Goal: Task Accomplishment & Management: Manage account settings

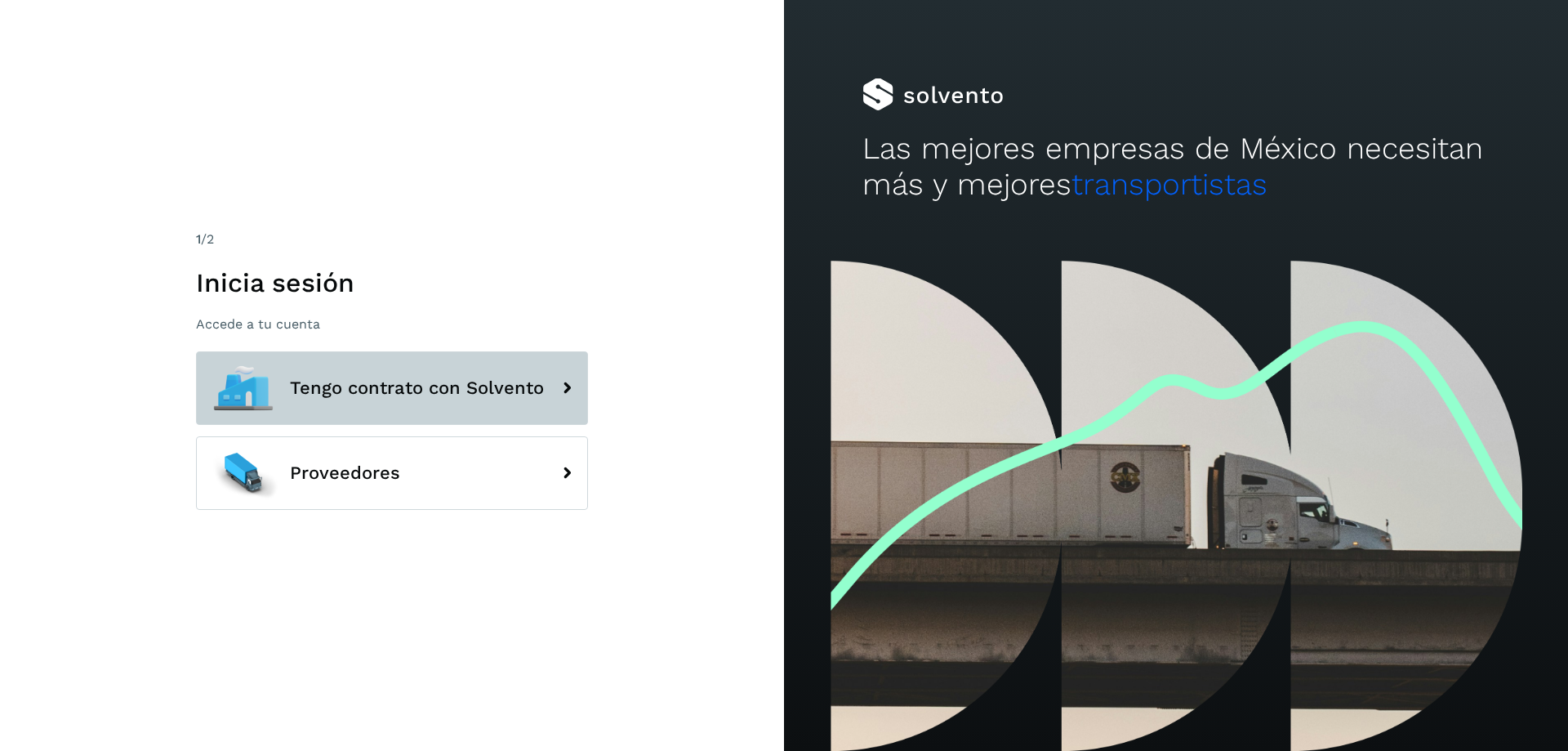
click at [390, 389] on span "Tengo contrato con Solvento" at bounding box center [417, 387] width 254 height 20
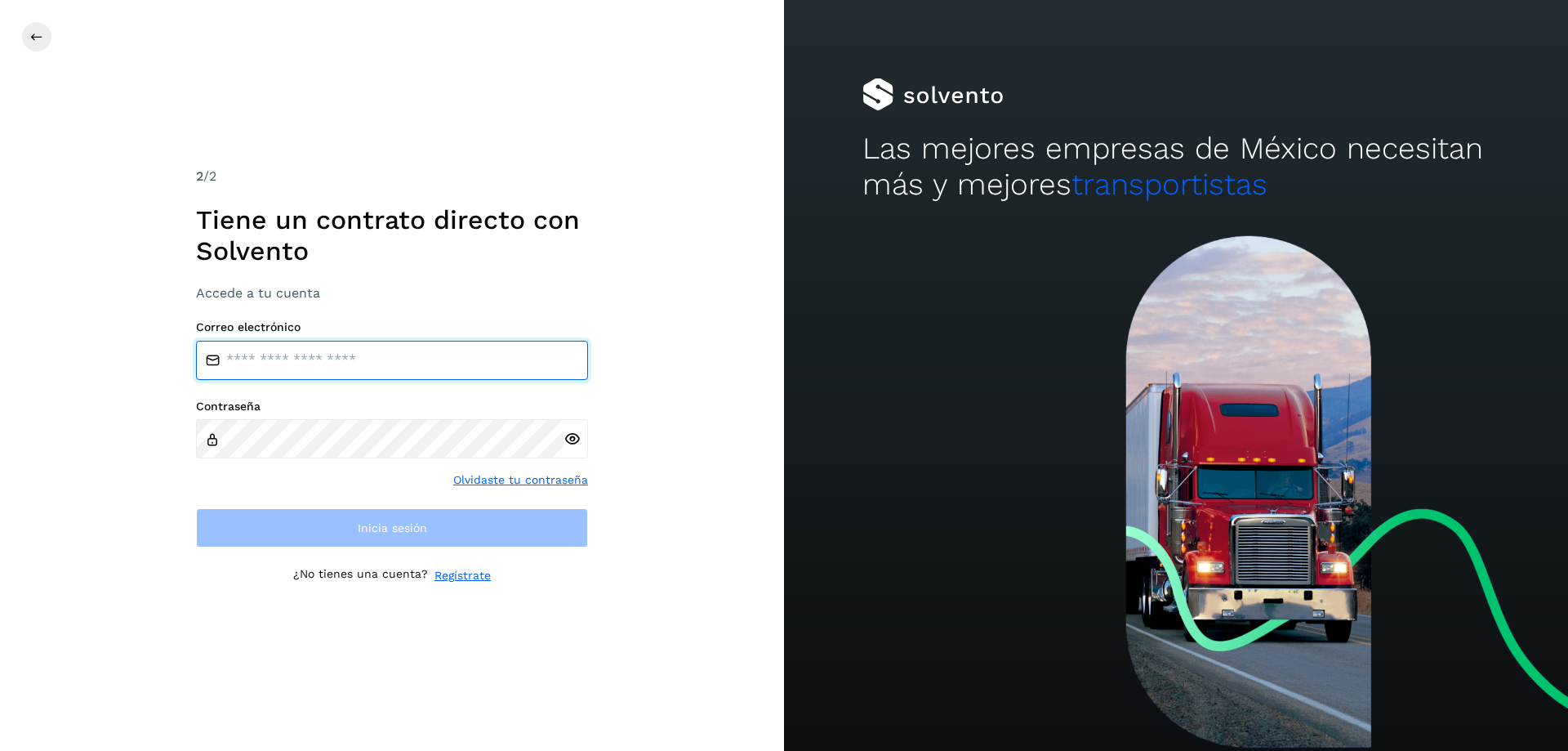
type input "**********"
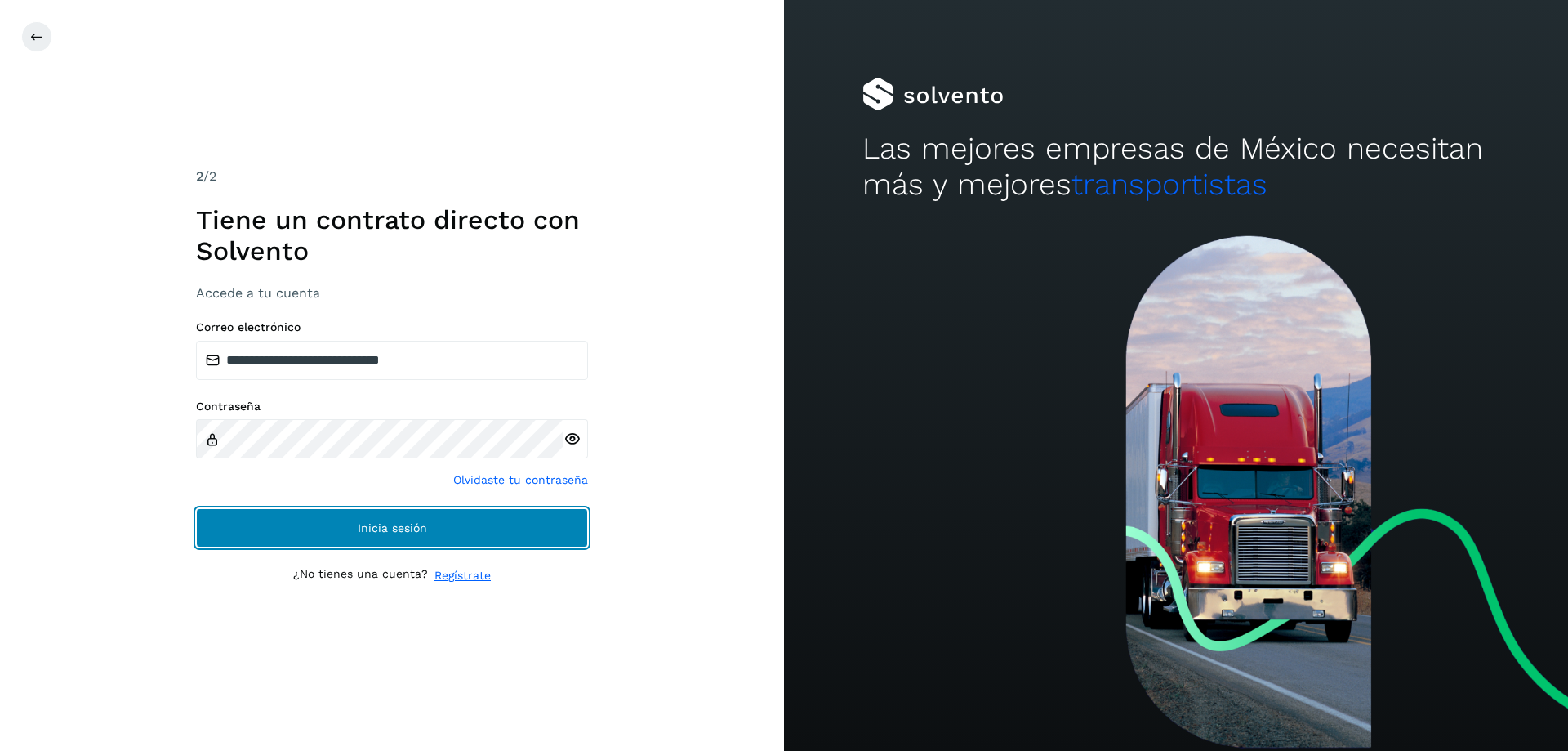
click at [361, 529] on span "Inicia sesión" at bounding box center [392, 528] width 69 height 11
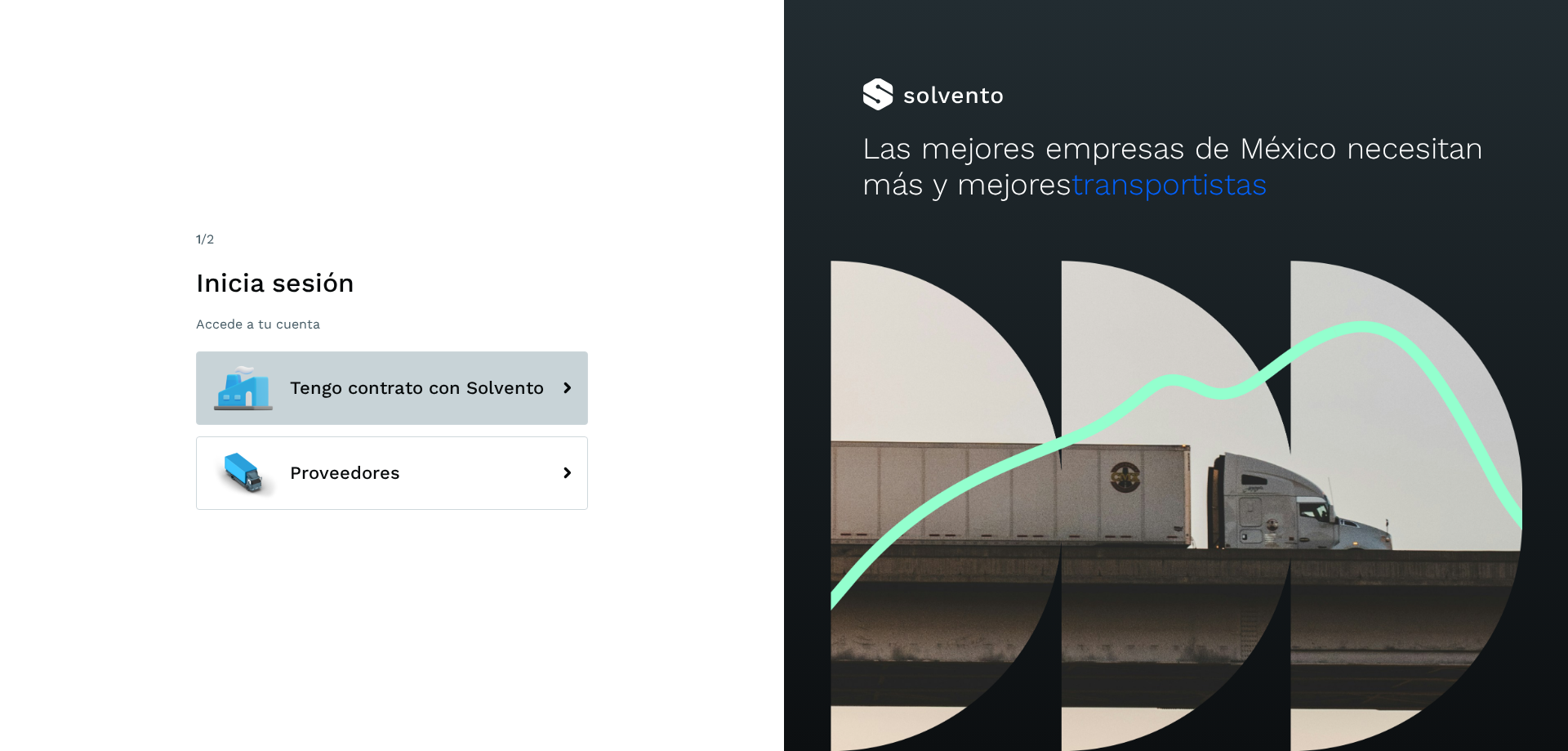
click at [570, 385] on icon at bounding box center [567, 387] width 32 height 32
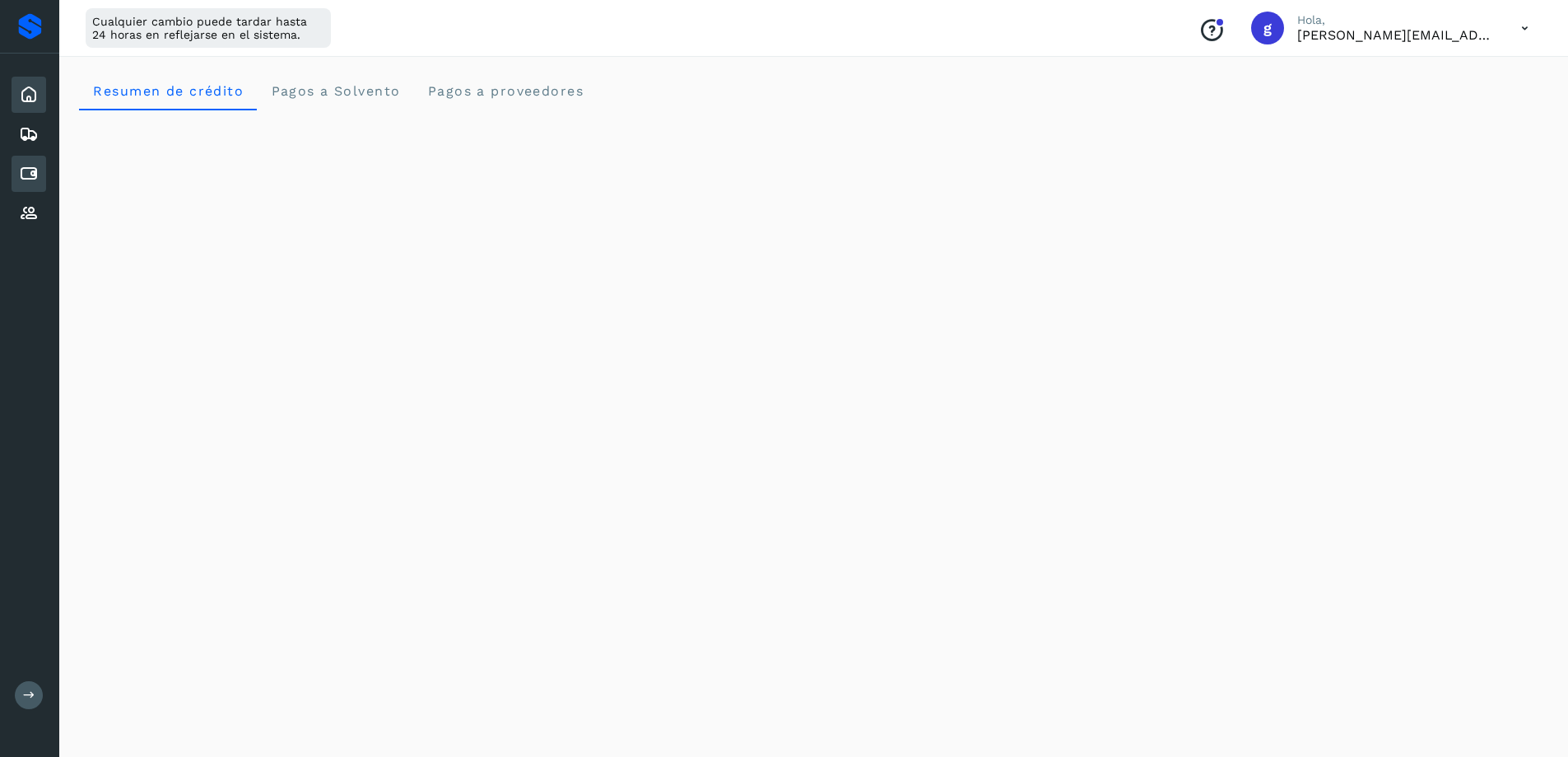
click at [33, 169] on icon at bounding box center [29, 173] width 20 height 20
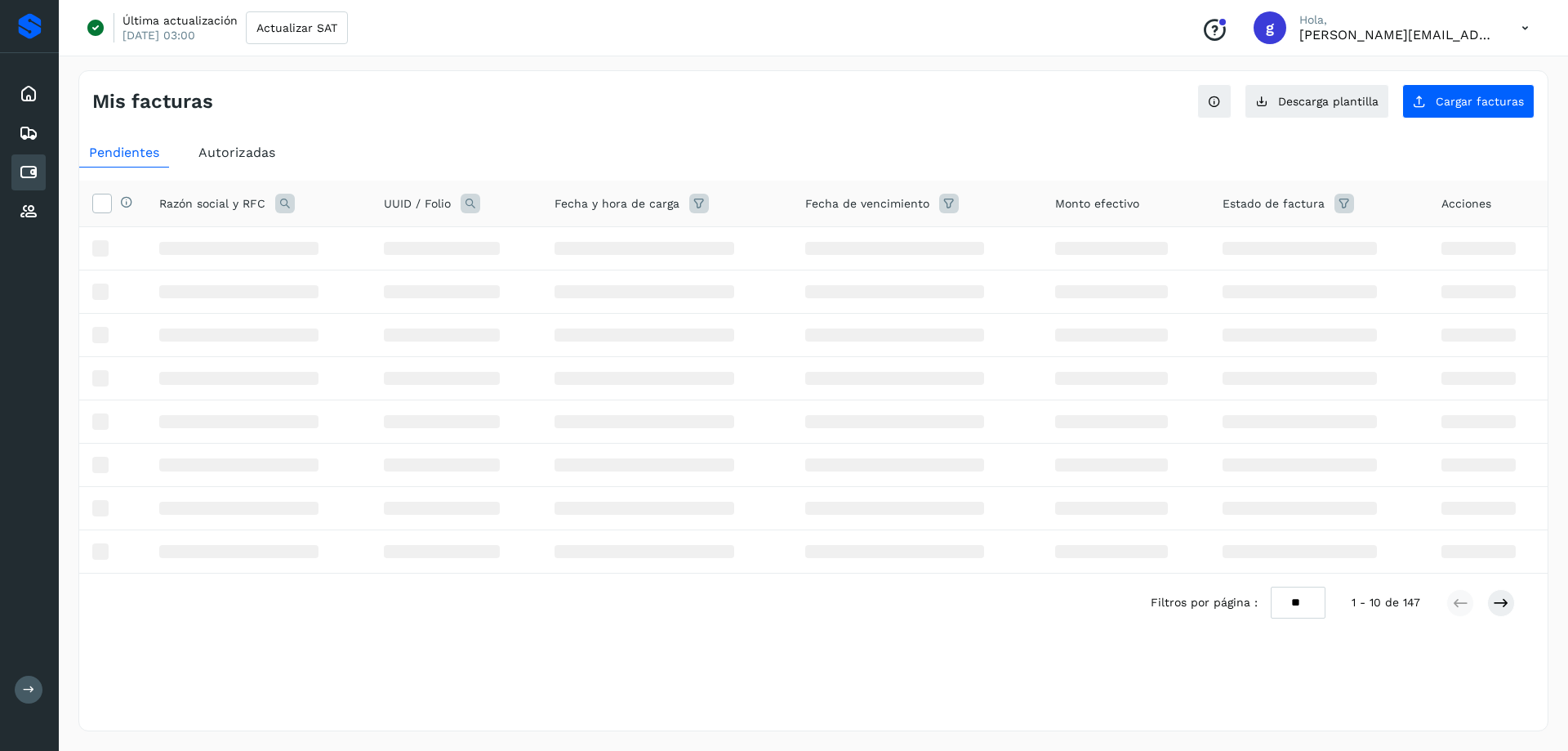
click at [1472, 141] on ul "Pendientes Autorizadas" at bounding box center [812, 152] width 1468 height 29
click at [1454, 103] on span "Cargar facturas" at bounding box center [1479, 102] width 88 height 11
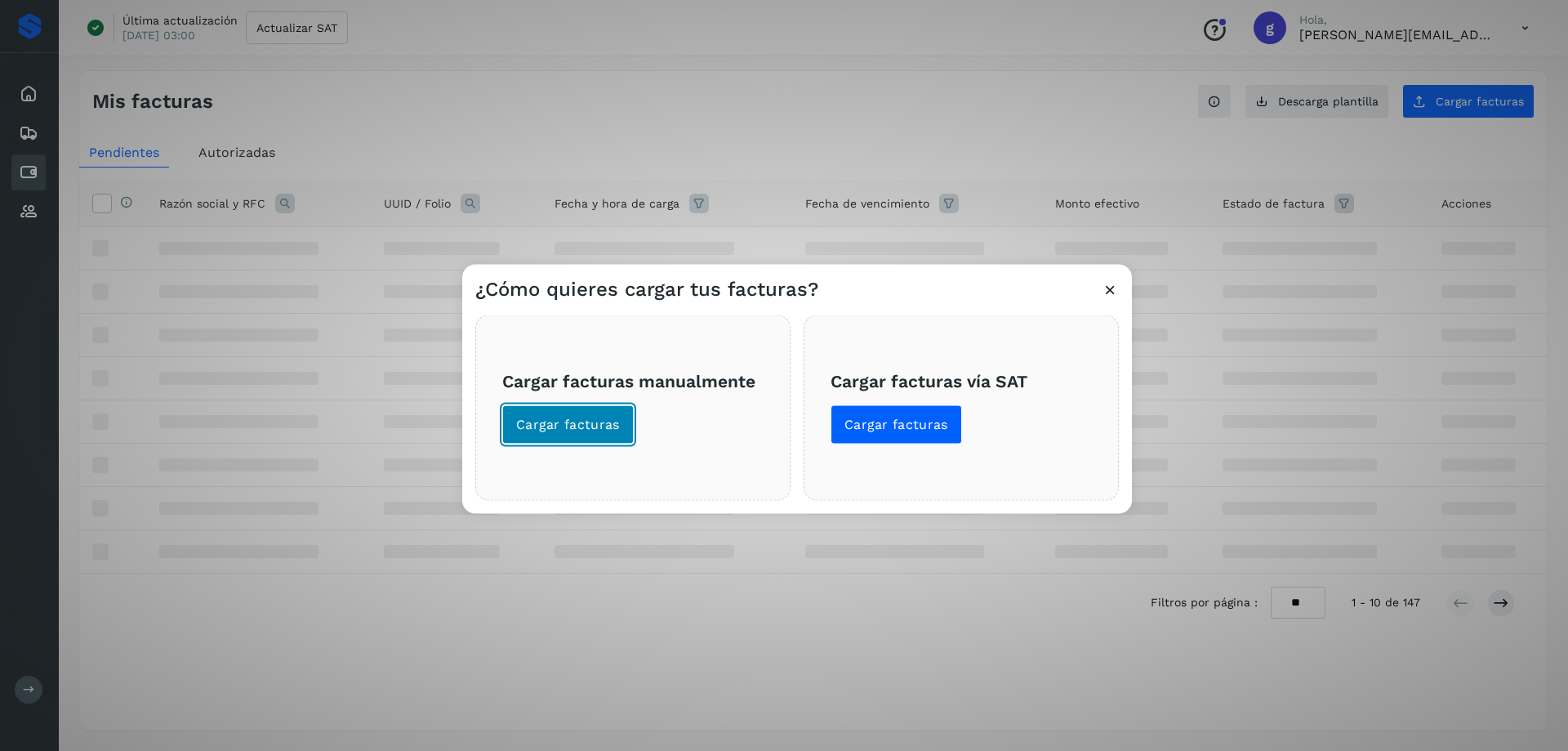
click at [558, 411] on button "Cargar facturas" at bounding box center [568, 423] width 131 height 39
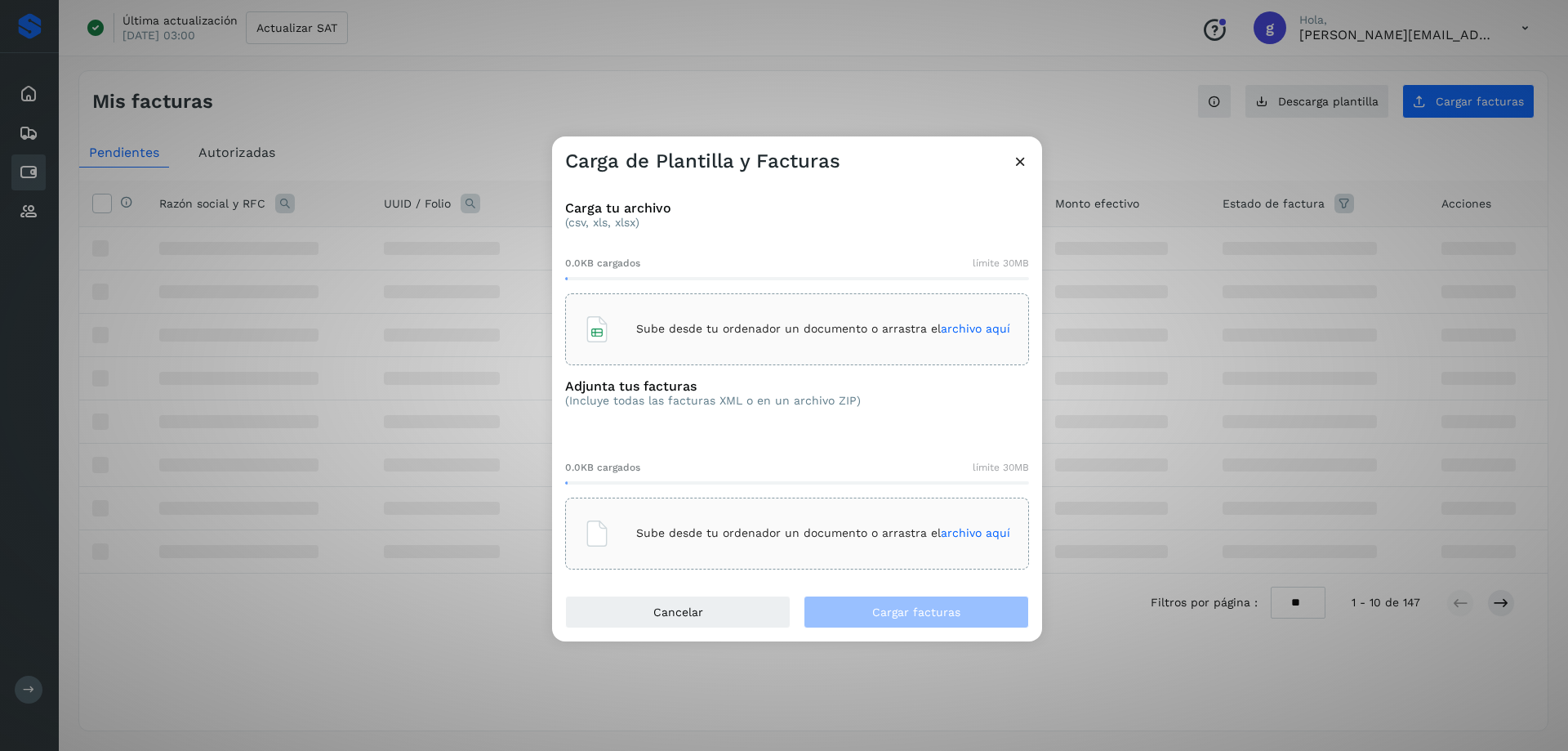
click at [678, 329] on p "Sube desde tu ordenador un documento o arrastra el archivo aquí" at bounding box center [823, 329] width 374 height 14
click at [758, 529] on p "Sube desde tu ordenador un documento o arrastra el archivo aquí" at bounding box center [823, 533] width 374 height 14
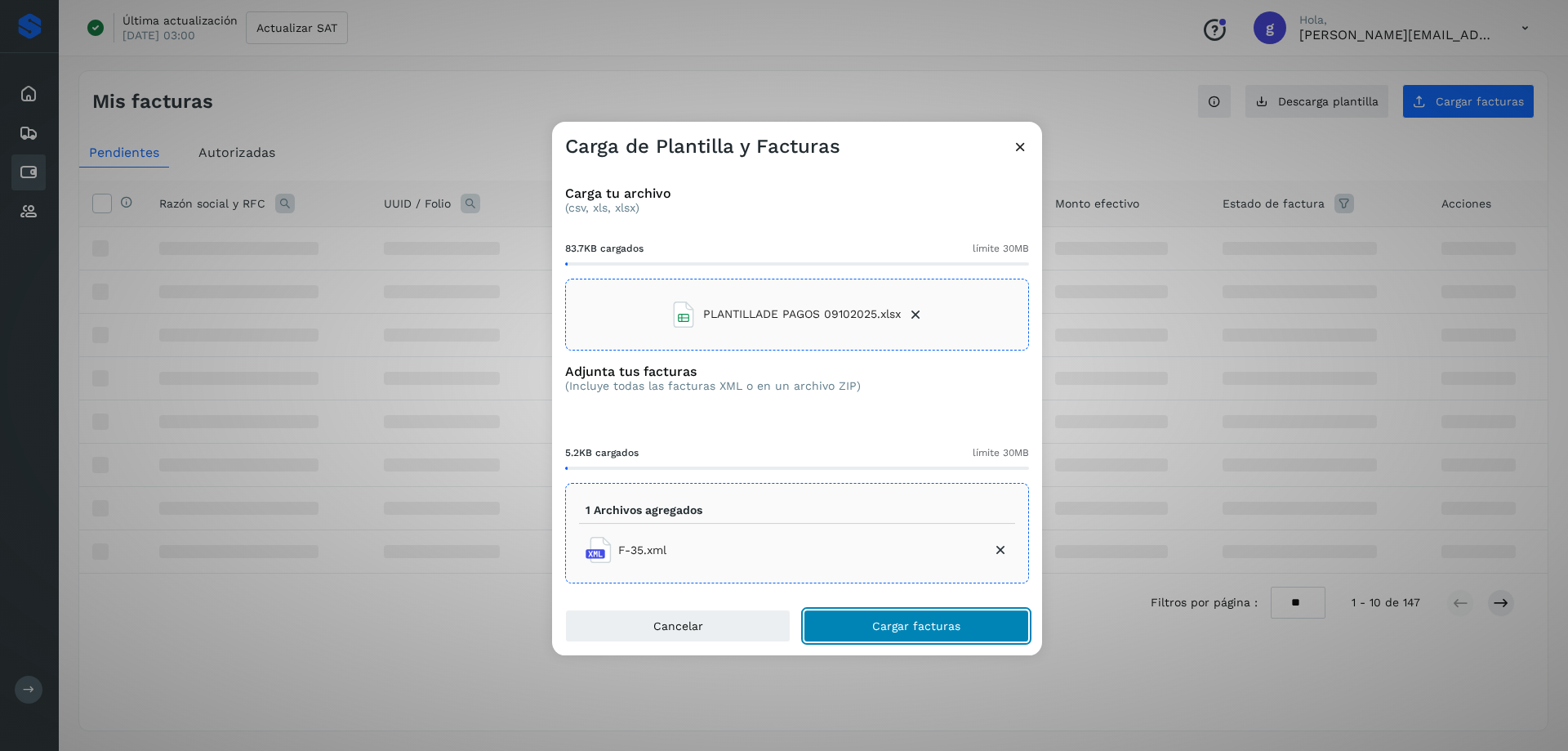
click at [868, 622] on button "Cargar facturas" at bounding box center [915, 626] width 225 height 32
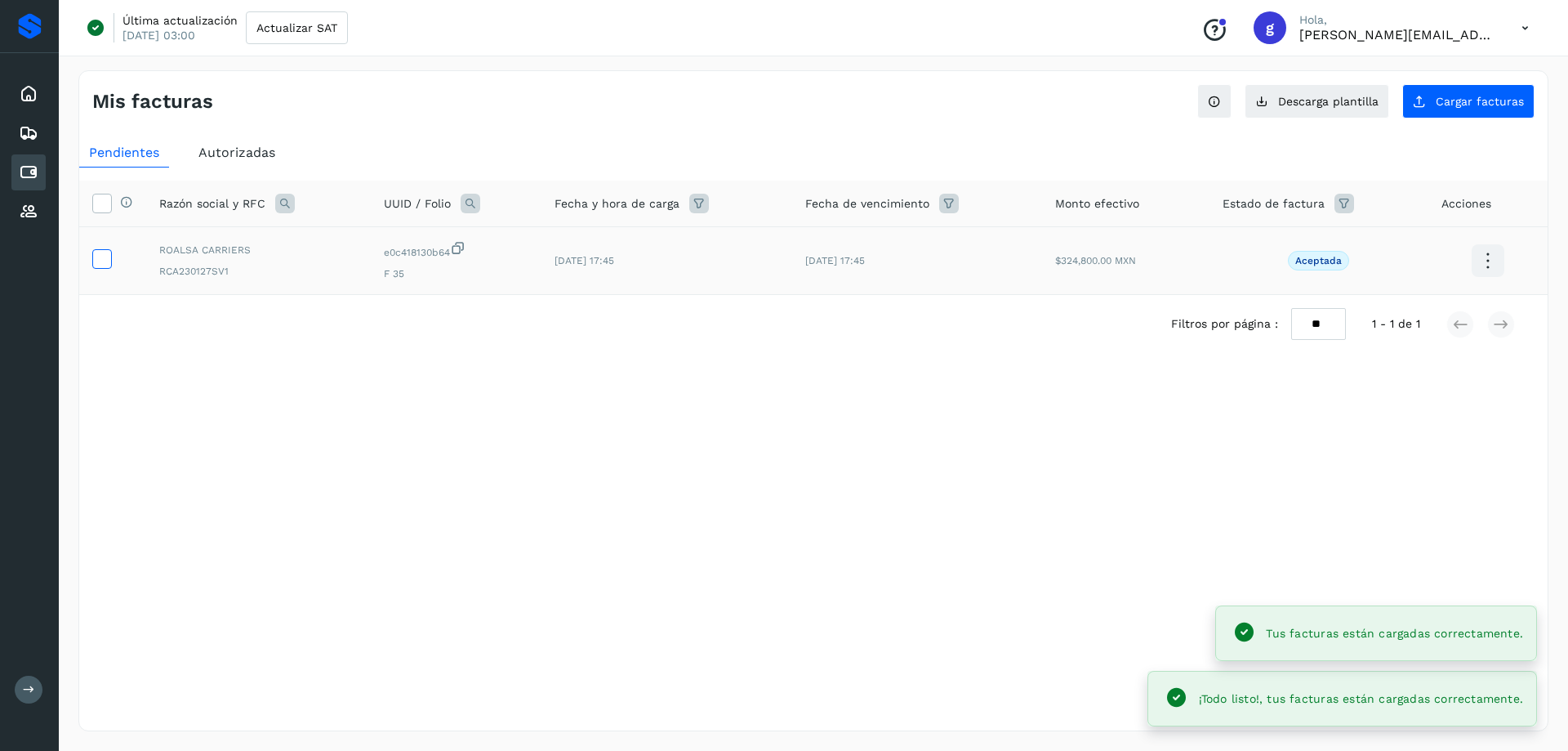
click at [103, 256] on icon at bounding box center [102, 257] width 17 height 17
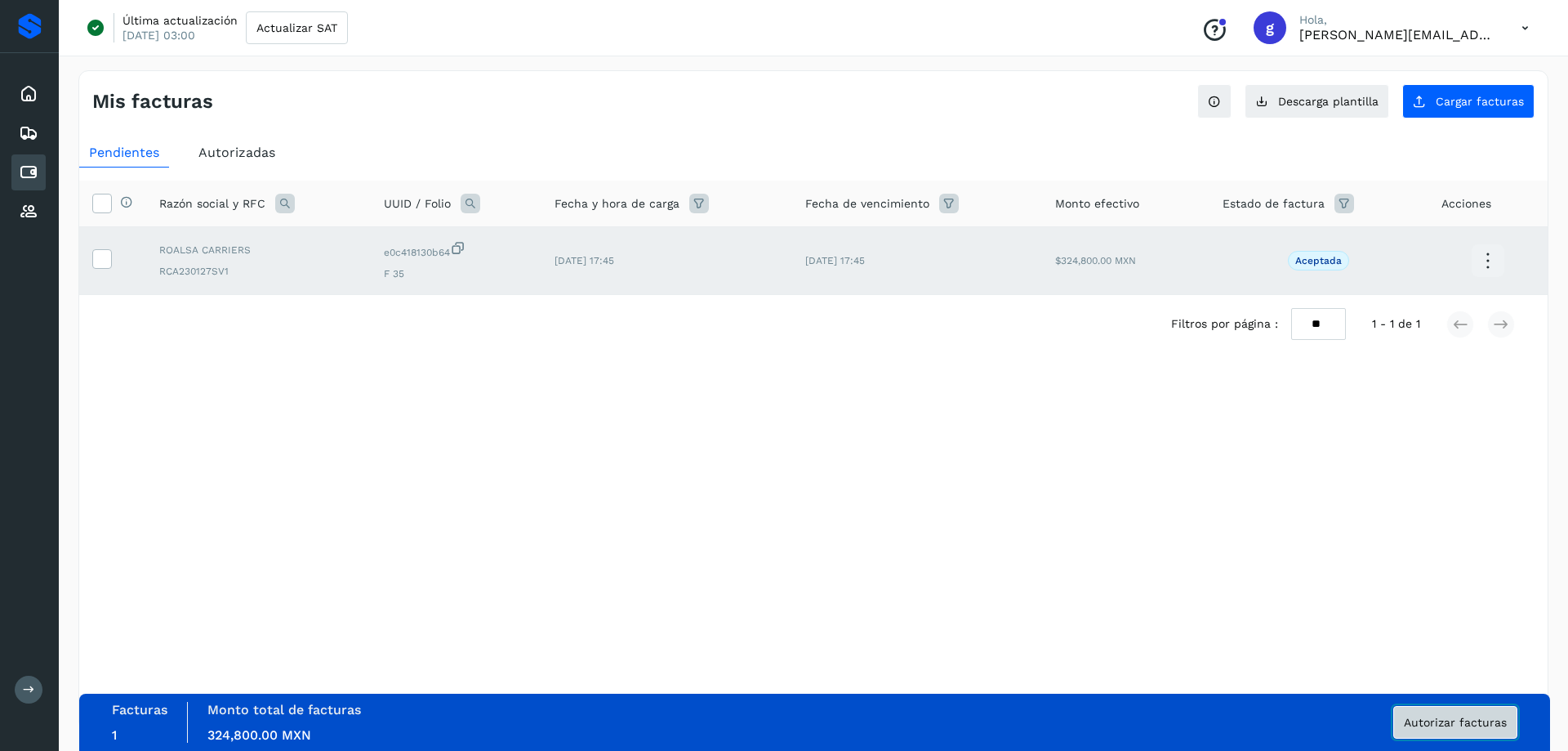
click at [1456, 722] on span "Autorizar facturas" at bounding box center [1455, 722] width 103 height 11
click at [1420, 719] on span "Autorizar facturas" at bounding box center [1455, 722] width 103 height 11
click at [1435, 728] on button "Autorizar facturas" at bounding box center [1455, 722] width 124 height 32
click at [829, 261] on span "09/oct/2025 17:45" at bounding box center [834, 260] width 60 height 11
click at [336, 343] on div "Filtros por página : ** ** ** 1 - 1 de 1" at bounding box center [812, 324] width 1468 height 58
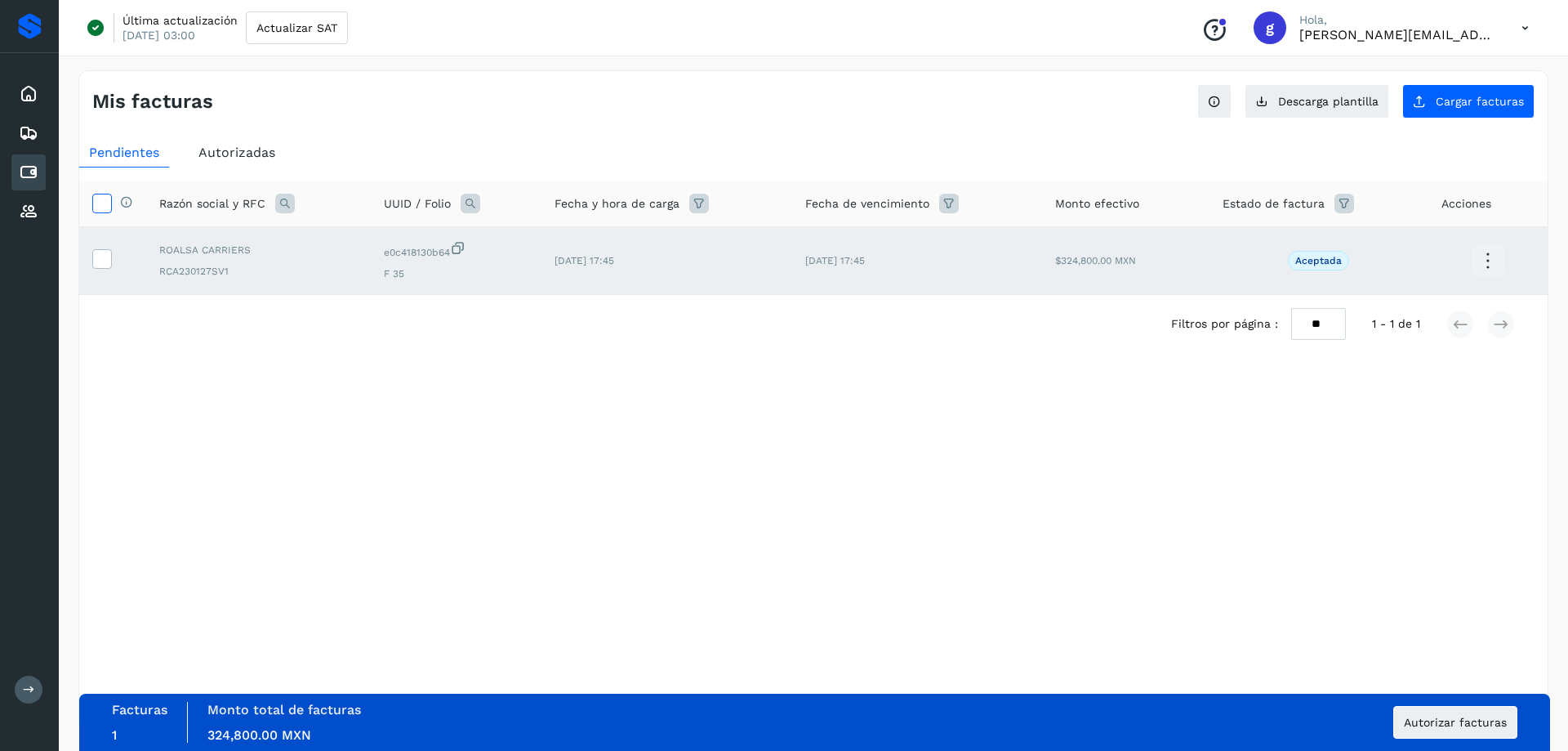
click at [106, 196] on icon at bounding box center [102, 202] width 17 height 17
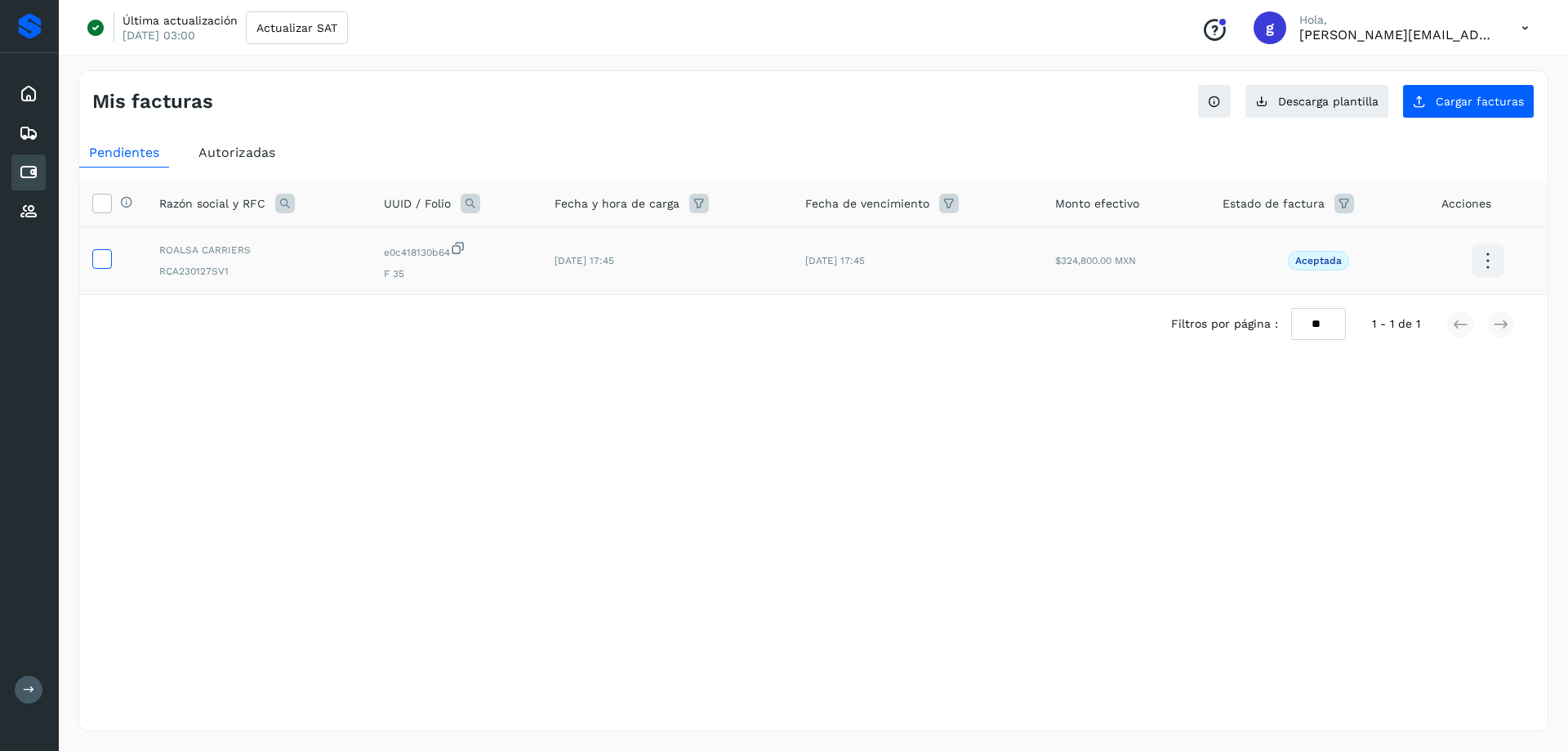
click at [102, 262] on icon at bounding box center [102, 257] width 17 height 17
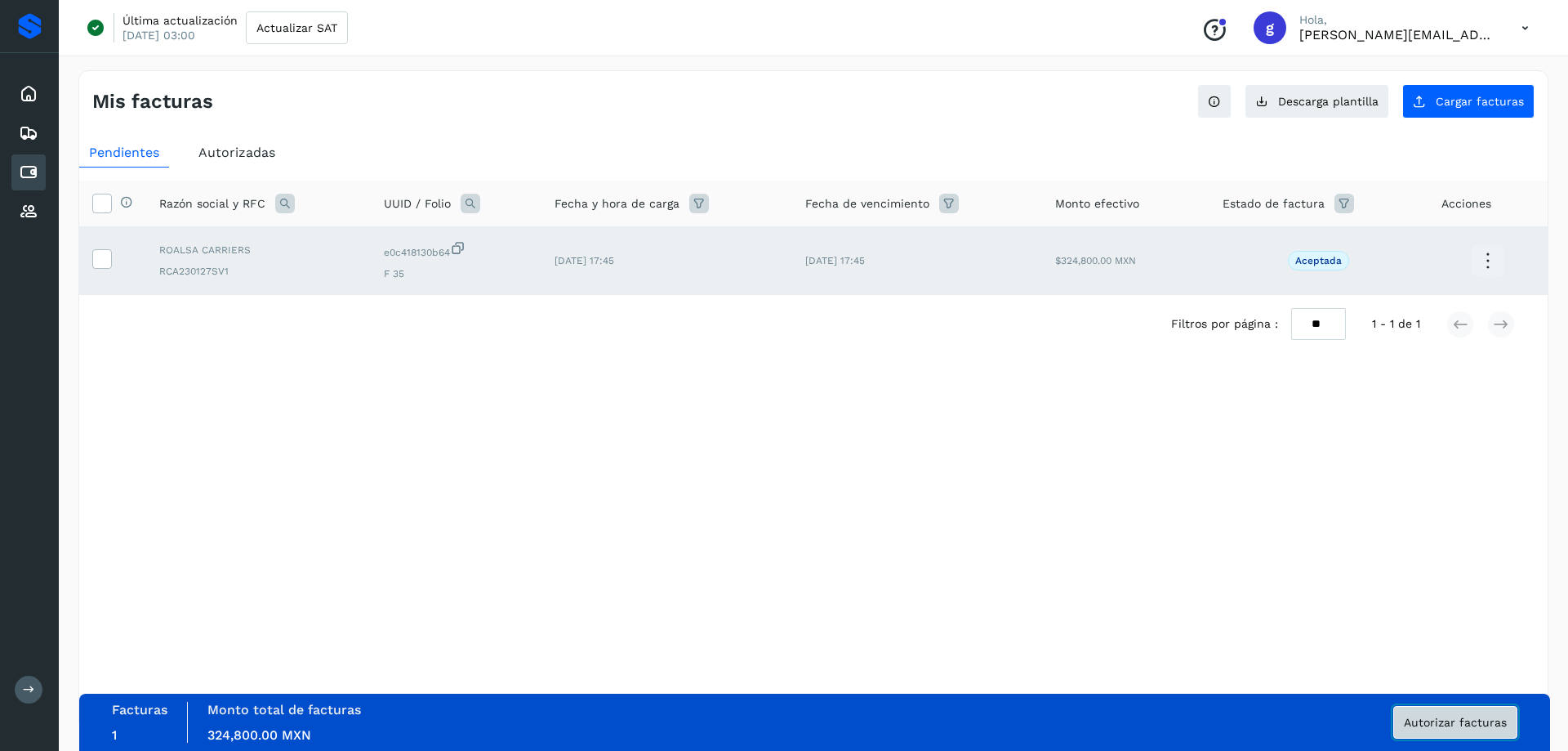
click at [1433, 723] on span "Autorizar facturas" at bounding box center [1455, 722] width 103 height 11
click at [336, 454] on div "Mis facturas Ver instrucciones para cargar Facturas Descarga plantilla Cargar f…" at bounding box center [813, 401] width 1469 height 661
click at [31, 167] on icon at bounding box center [28, 172] width 20 height 20
click at [1447, 718] on span "Autorizar facturas" at bounding box center [1455, 722] width 103 height 11
click at [1447, 718] on span "Autorizar facturas" at bounding box center [1455, 722] width 103 height 11
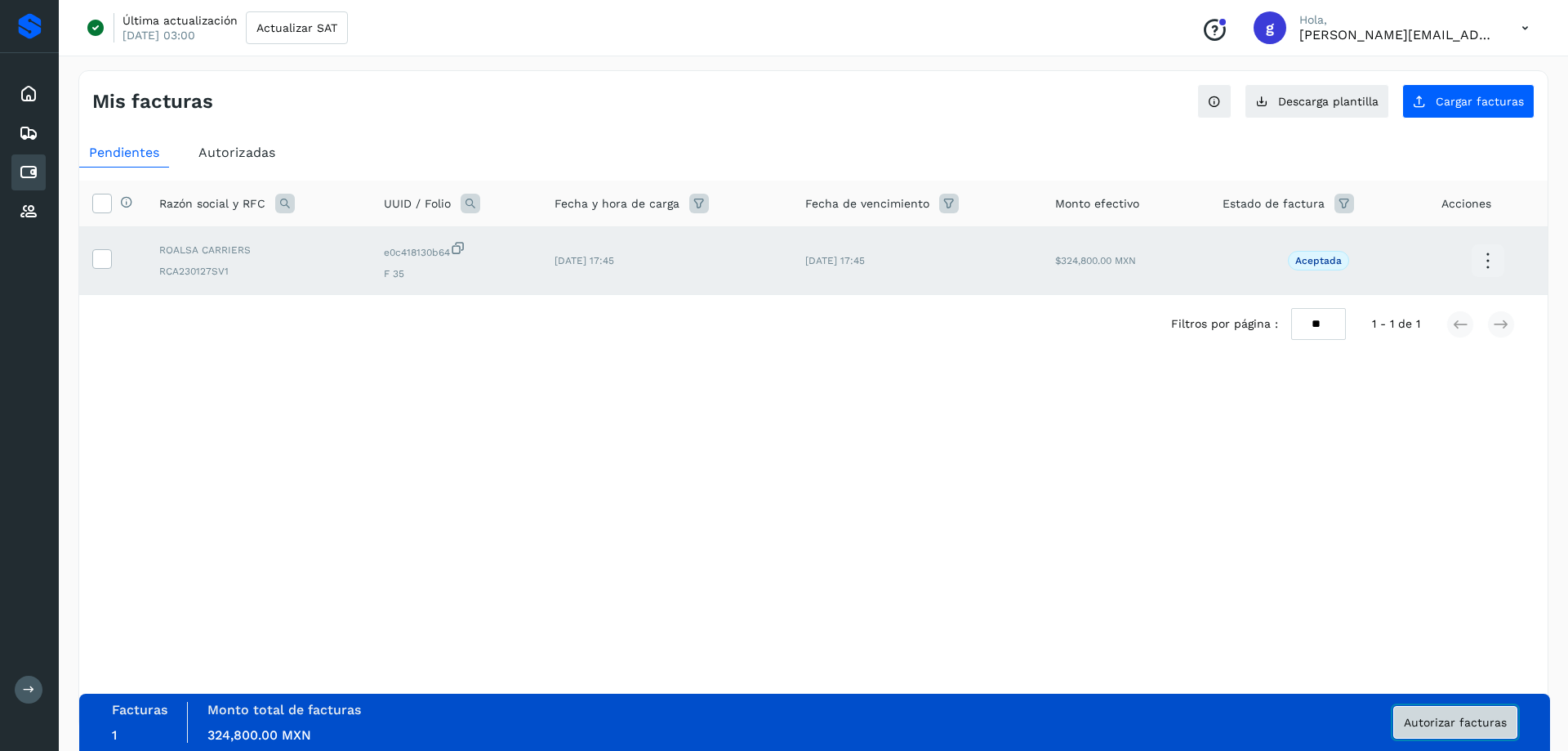
click at [1447, 718] on span "Autorizar facturas" at bounding box center [1455, 722] width 103 height 11
click at [769, 135] on div "Pendientes Autorizadas Selecciona todas las facturas disponibles para autorizac…" at bounding box center [812, 272] width 1468 height 282
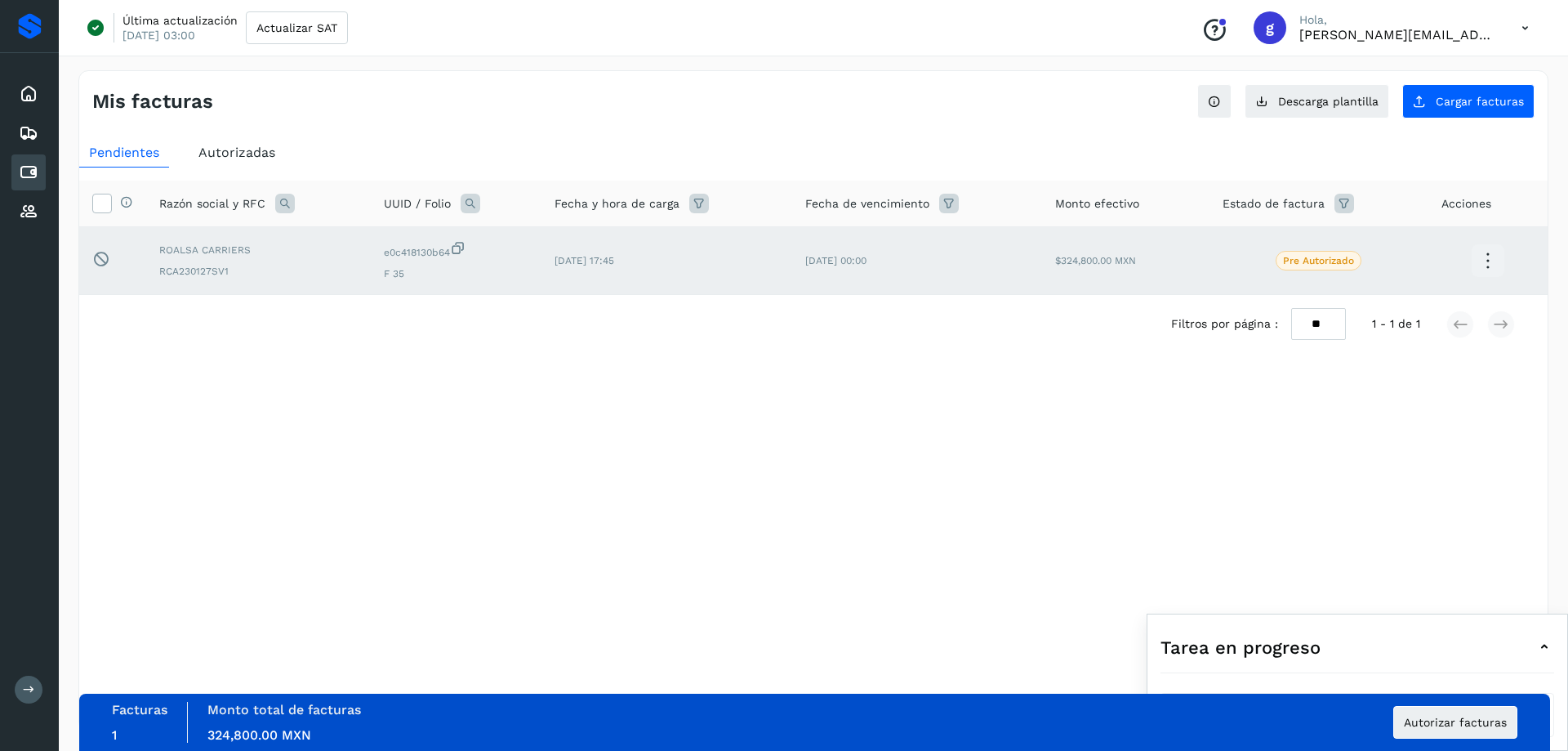
drag, startPoint x: 640, startPoint y: 460, endPoint x: 610, endPoint y: 481, distance: 36.6
click at [637, 462] on div "Mis facturas Ver instrucciones para cargar Facturas Descarga plantilla Cargar f…" at bounding box center [813, 401] width 1469 height 661
click at [1127, 422] on div "Mis facturas Ver instrucciones para cargar Facturas Descarga plantilla Cargar f…" at bounding box center [813, 401] width 1469 height 661
click at [34, 97] on icon at bounding box center [28, 94] width 20 height 20
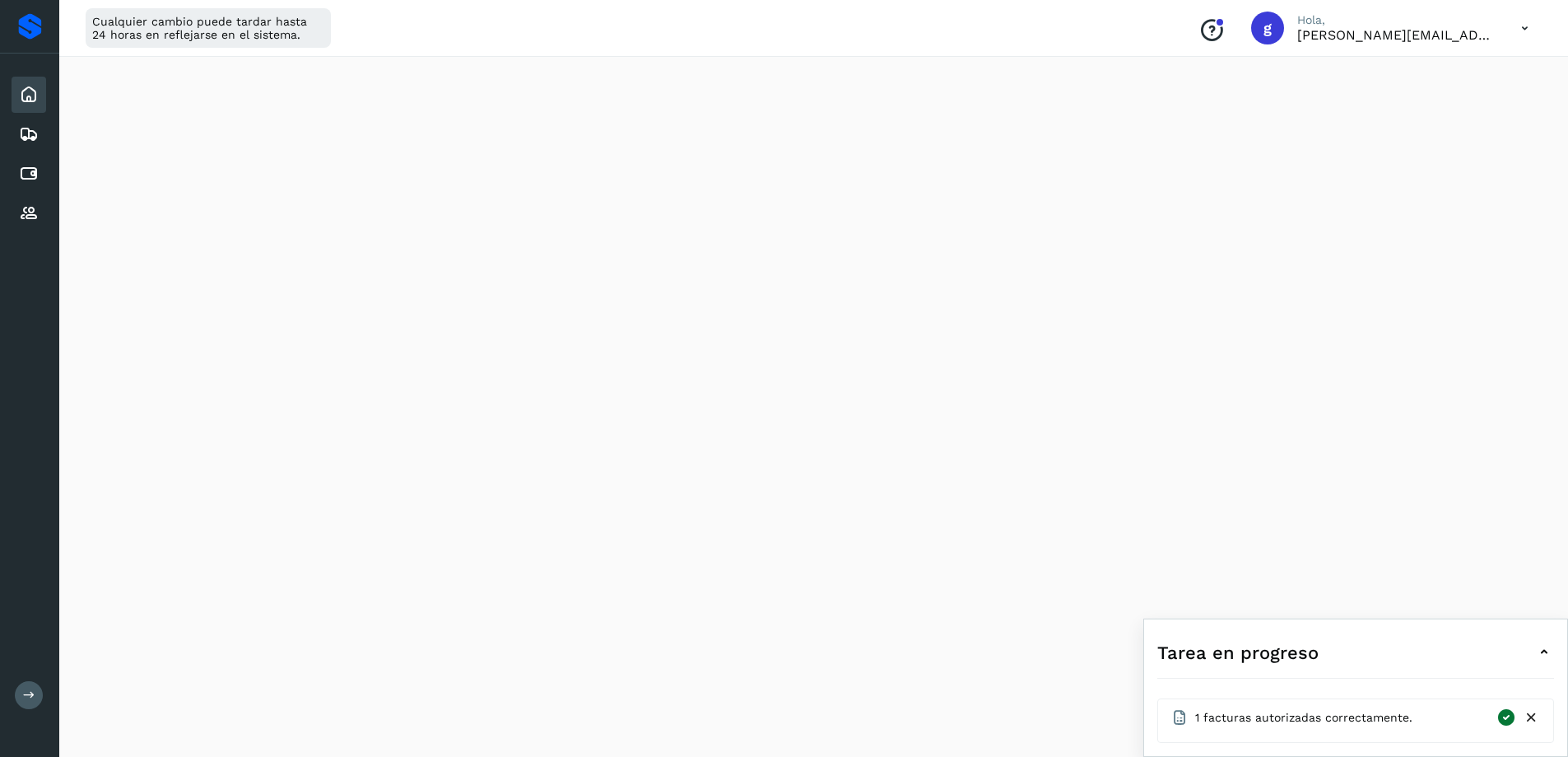
scroll to position [165, 0]
click at [1537, 719] on icon at bounding box center [1531, 718] width 17 height 17
